Goal: Transaction & Acquisition: Purchase product/service

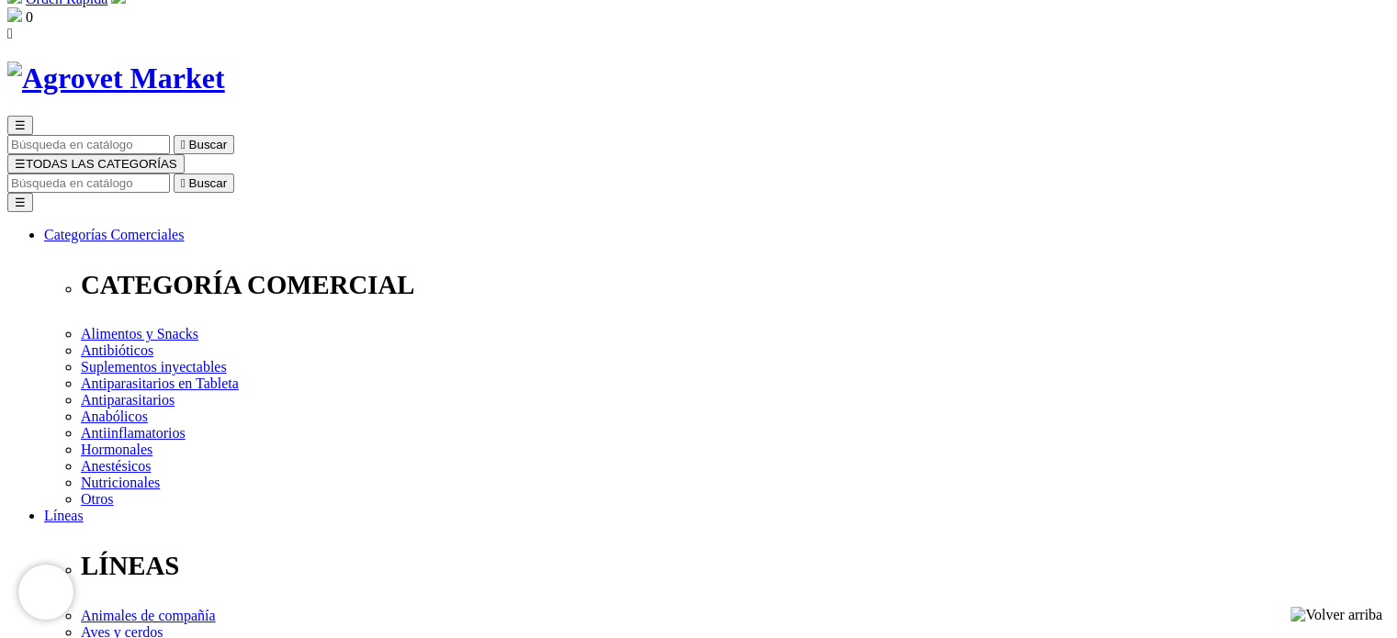
scroll to position [92, 0]
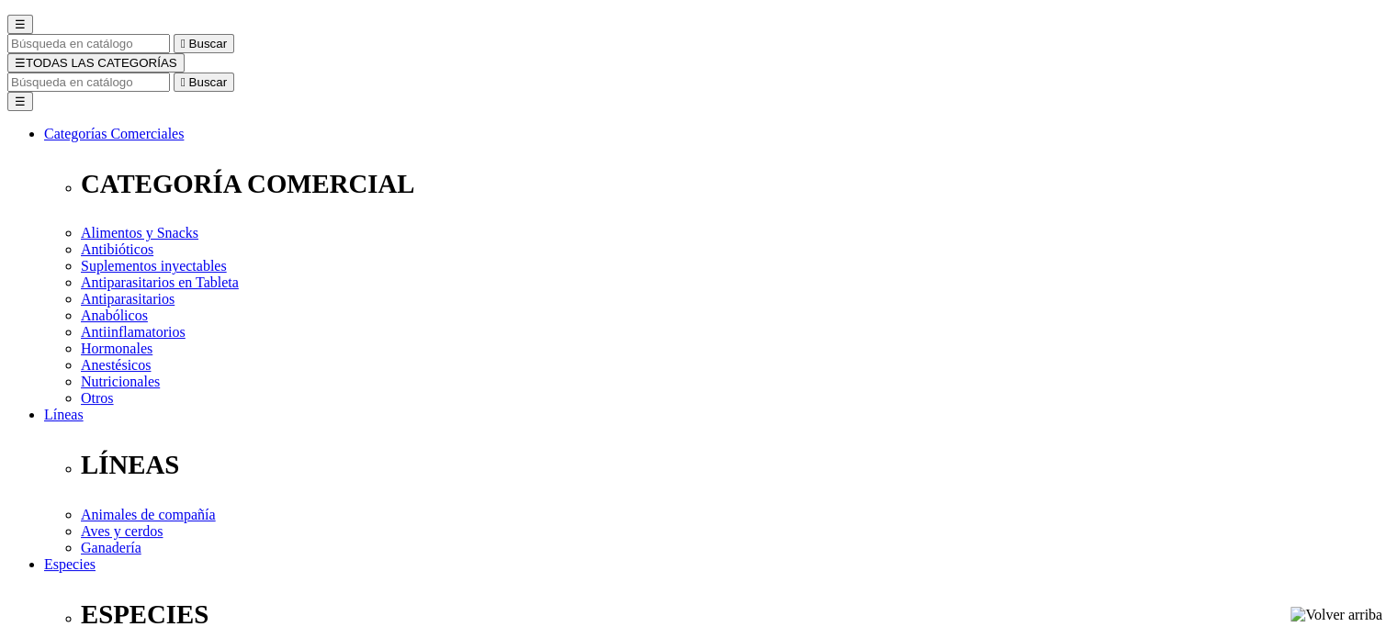
scroll to position [158, 0]
select select "373"
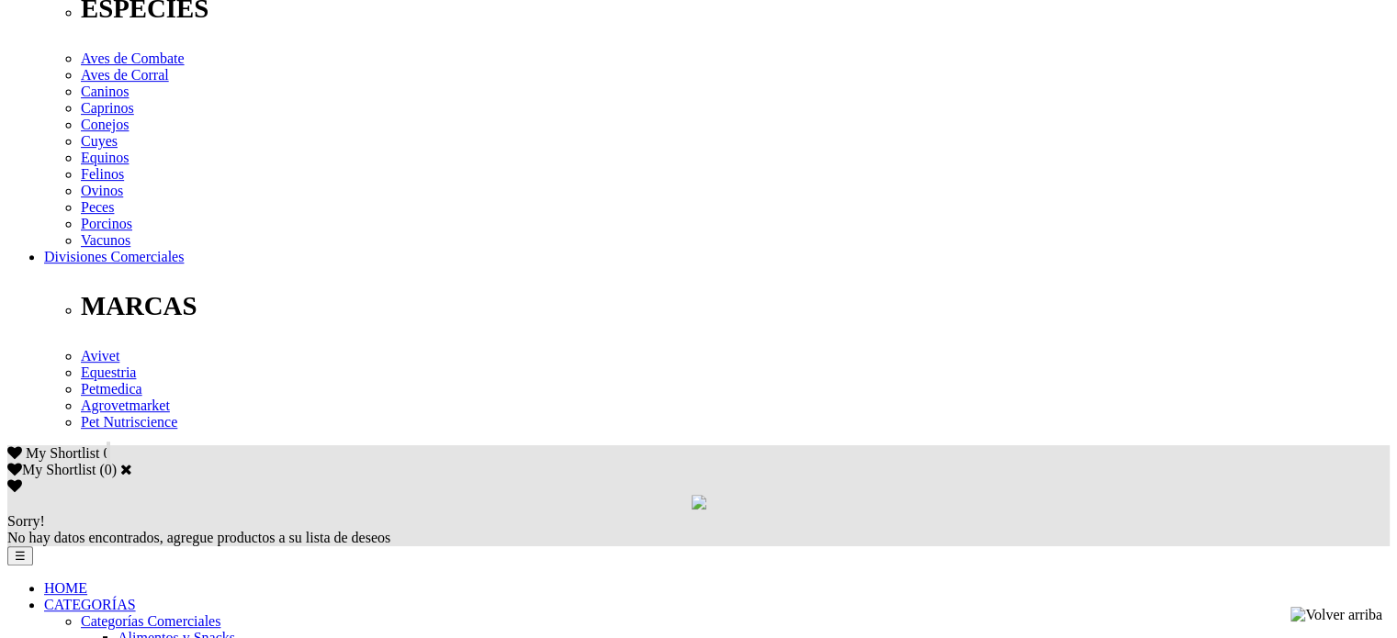
scroll to position [764, 0]
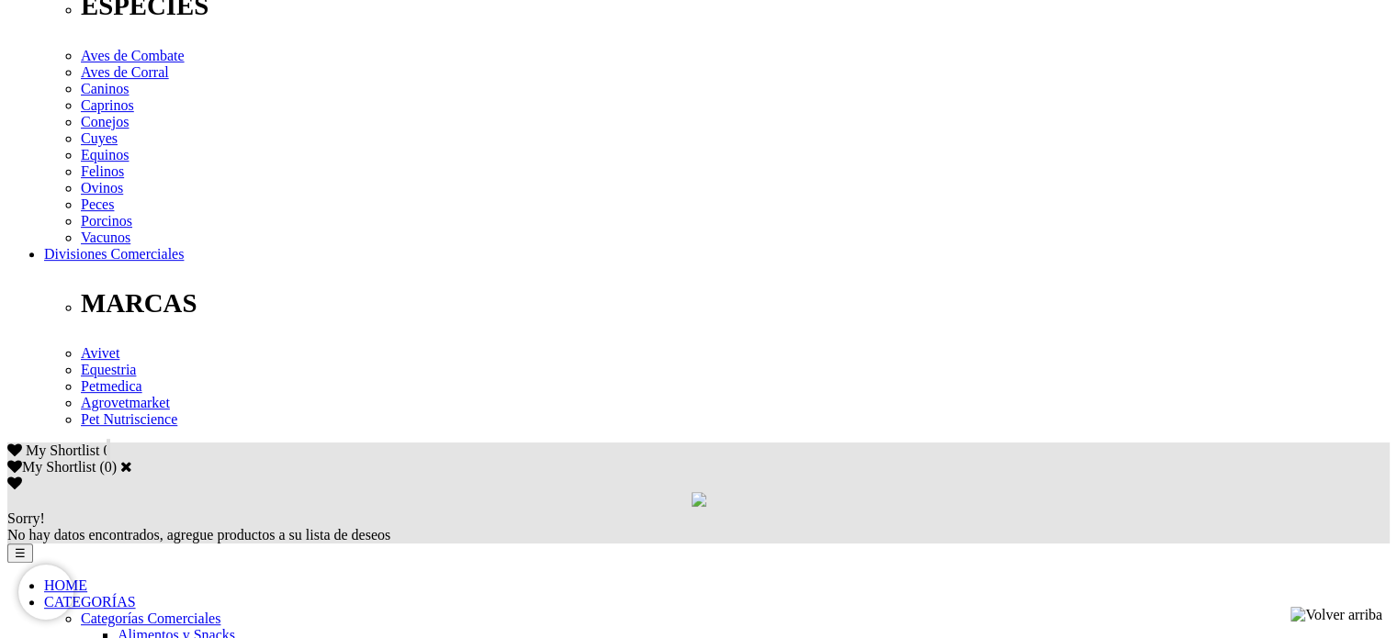
scroll to position [0, 0]
